Goal: Information Seeking & Learning: Learn about a topic

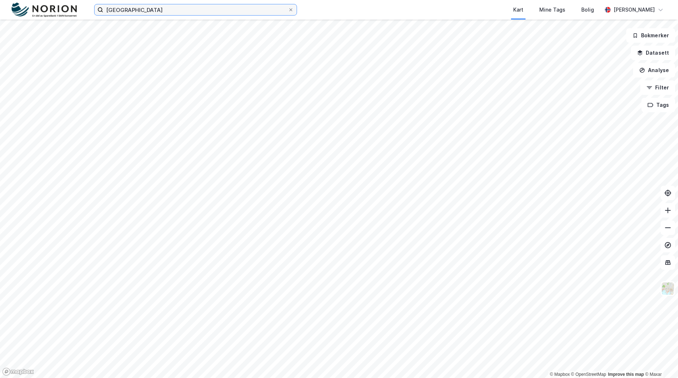
click at [120, 11] on input "[GEOGRAPHIC_DATA]" at bounding box center [195, 9] width 185 height 11
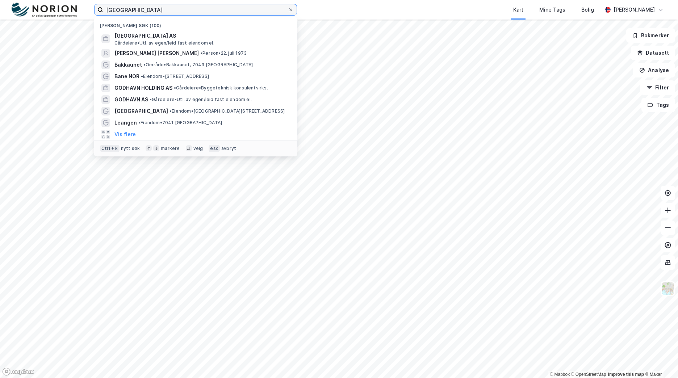
click at [120, 11] on input "[GEOGRAPHIC_DATA]" at bounding box center [195, 9] width 185 height 11
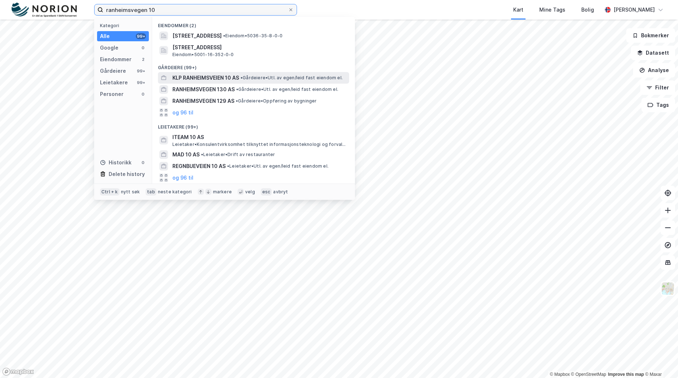
type input "ranheimsvegen 10"
click at [205, 78] on span "KLP RANHEIMSVEIEN 10 AS" at bounding box center [205, 78] width 67 height 9
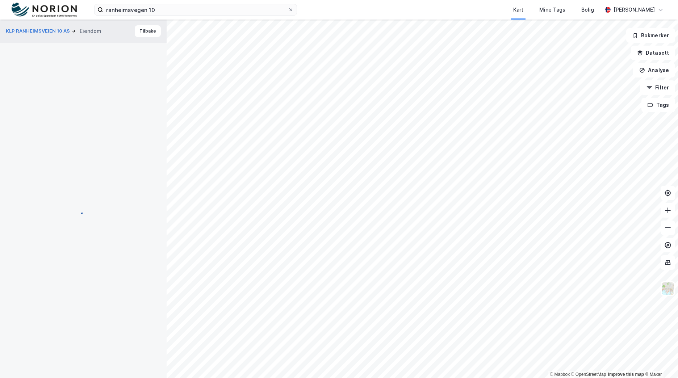
scroll to position [39, 0]
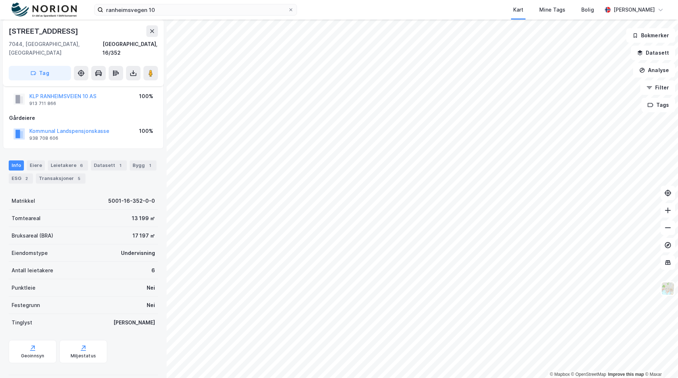
scroll to position [39, 0]
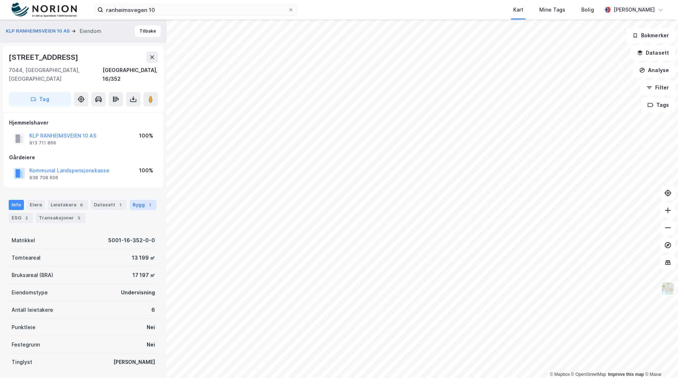
click at [130, 200] on div "Bygg 1" at bounding box center [143, 205] width 27 height 10
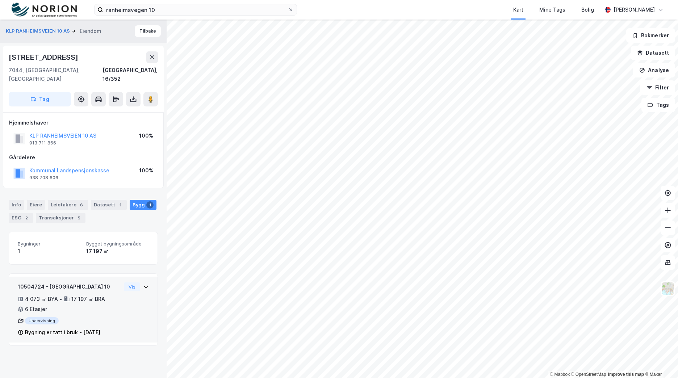
click at [138, 321] on div "10504724 - Ranheimsvegen 10 4 073 ㎡ BYA • 17 197 ㎡ BRA • 6 Etasjer Undervisning…" at bounding box center [83, 313] width 131 height 60
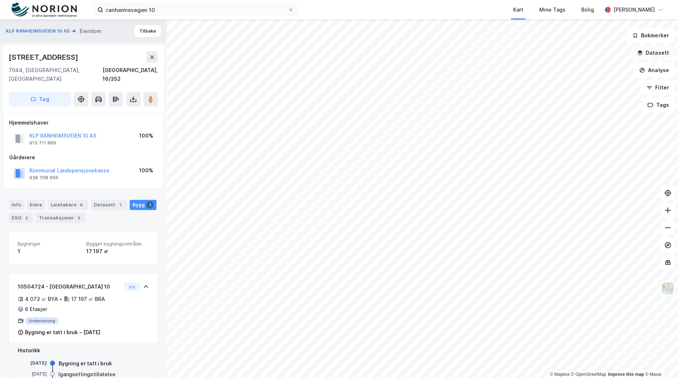
click at [662, 49] on button "Datasett" at bounding box center [653, 53] width 44 height 14
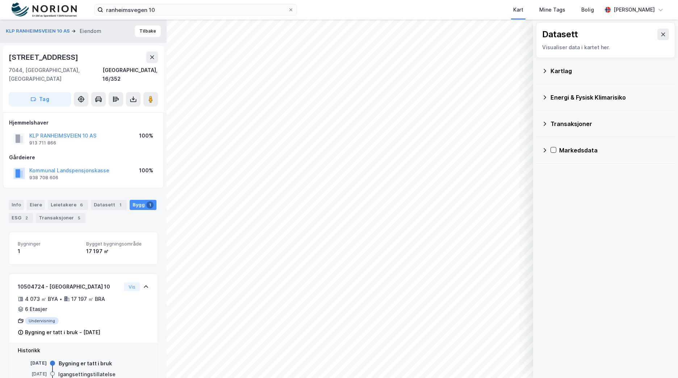
click at [660, 37] on icon at bounding box center [663, 35] width 6 height 6
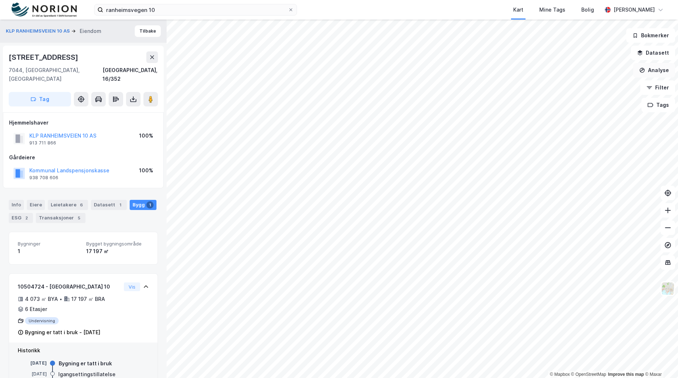
click at [669, 69] on button "Analyse" at bounding box center [654, 70] width 42 height 14
click at [579, 100] on div "Tegn sirkel" at bounding box center [591, 100] width 63 height 6
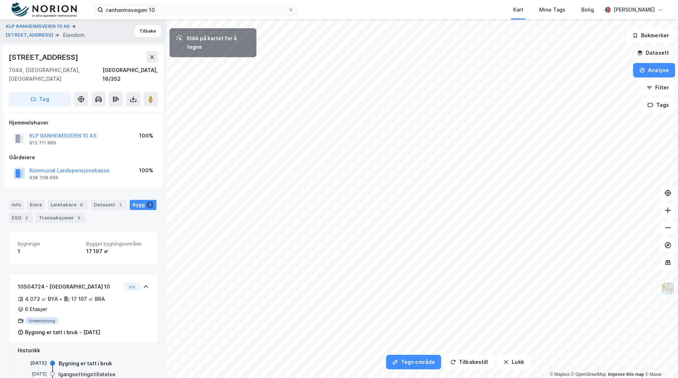
click at [657, 46] on button "Datasett" at bounding box center [653, 53] width 44 height 14
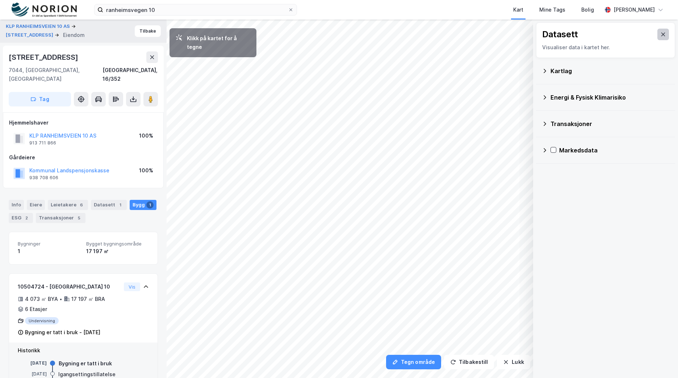
click at [658, 29] on button at bounding box center [663, 35] width 12 height 12
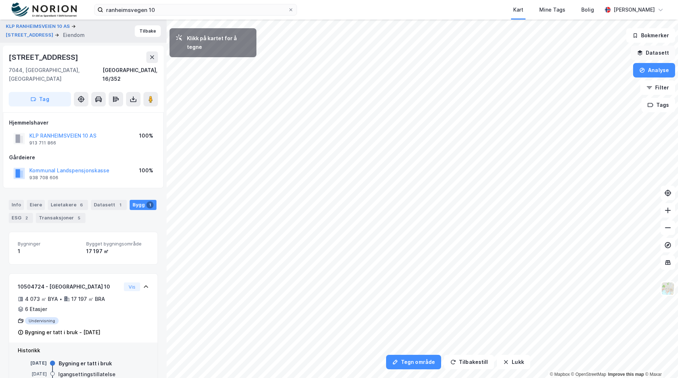
click at [663, 54] on button "Datasett" at bounding box center [653, 53] width 44 height 14
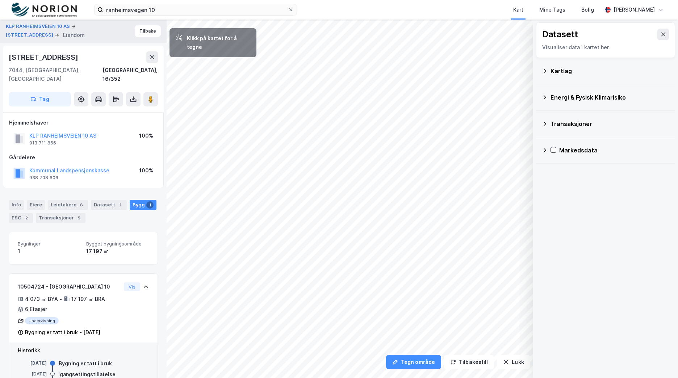
click at [567, 72] on div "Kartlag" at bounding box center [610, 71] width 119 height 9
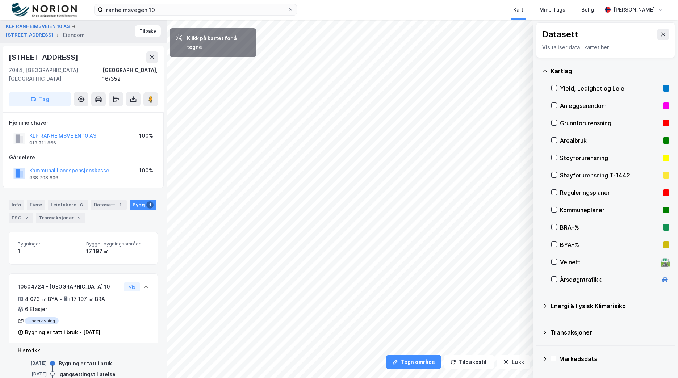
click at [568, 72] on div "Kartlag" at bounding box center [610, 71] width 119 height 9
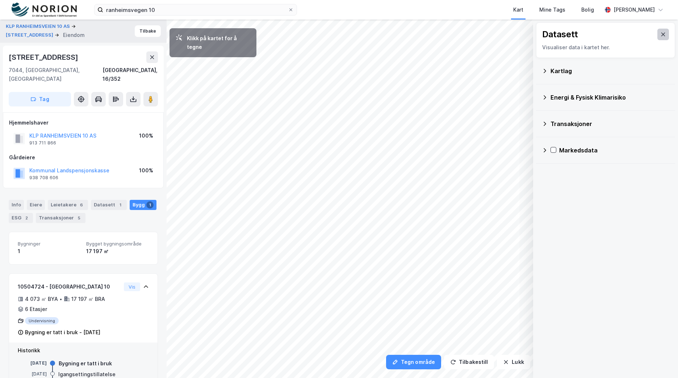
click at [657, 31] on button at bounding box center [663, 35] width 12 height 12
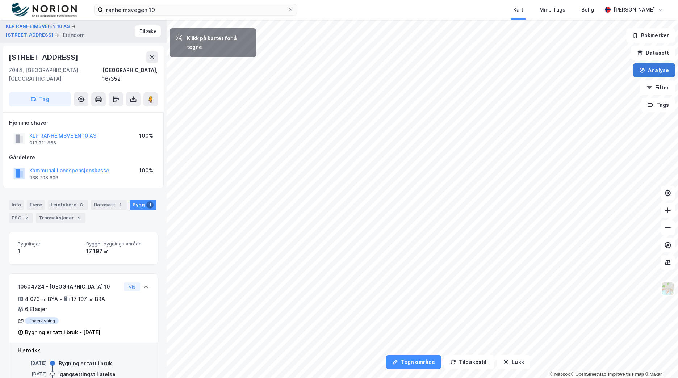
click at [660, 68] on button "Analyse" at bounding box center [654, 70] width 42 height 14
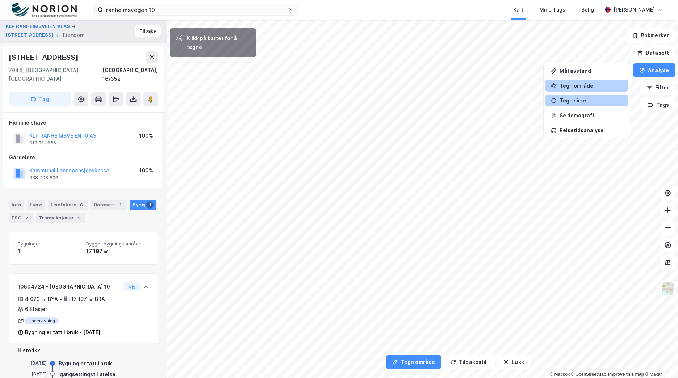
click at [610, 87] on div "Tegn område" at bounding box center [591, 86] width 63 height 6
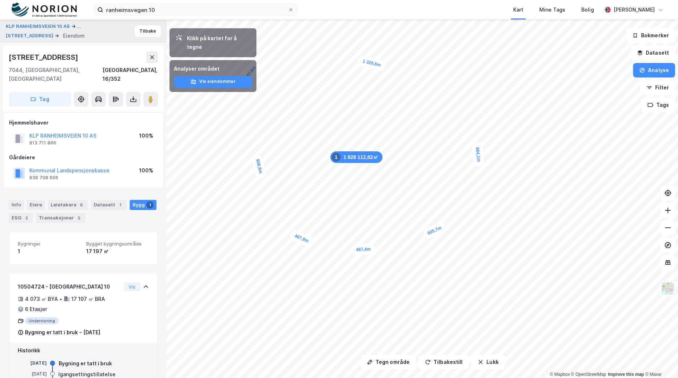
click at [201, 79] on div "Analyser området Vis eiendommer" at bounding box center [213, 76] width 87 height 32
click at [201, 76] on button "Vis eiendommer" at bounding box center [213, 82] width 78 height 12
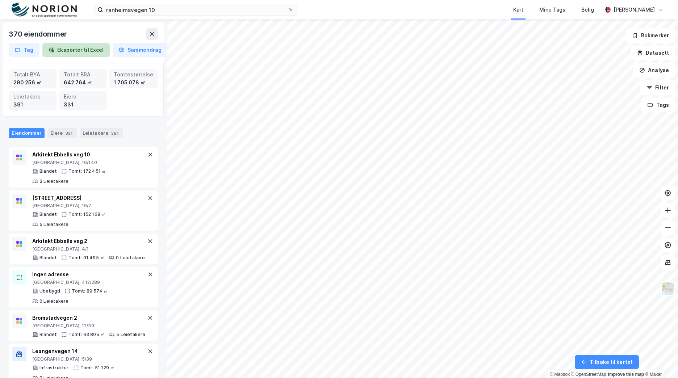
click at [91, 50] on button "Eksporter til Excel" at bounding box center [75, 50] width 67 height 14
